Goal: Navigation & Orientation: Find specific page/section

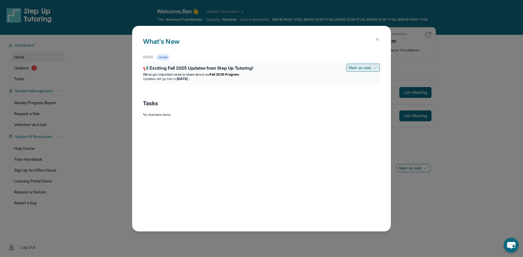
click at [363, 67] on span "Mark as read" at bounding box center [360, 67] width 22 height 5
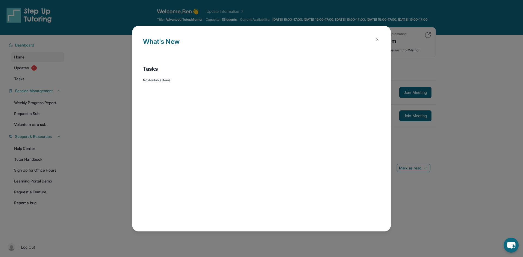
click at [377, 38] on img at bounding box center [377, 39] width 4 height 4
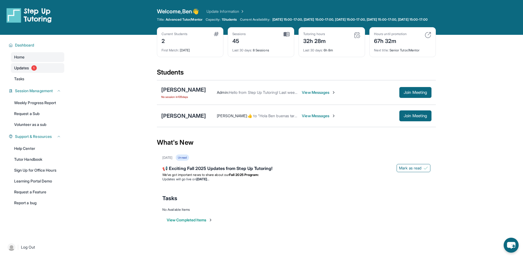
click at [25, 71] on span "Updates" at bounding box center [21, 67] width 15 height 5
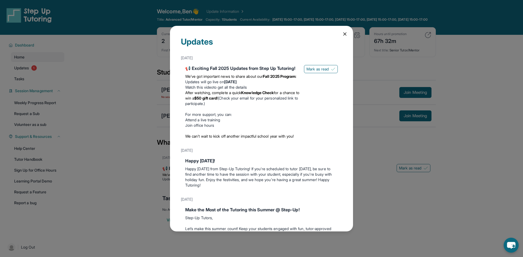
click at [346, 34] on icon at bounding box center [344, 33] width 5 height 5
